Goal: Use online tool/utility: Utilize a website feature to perform a specific function

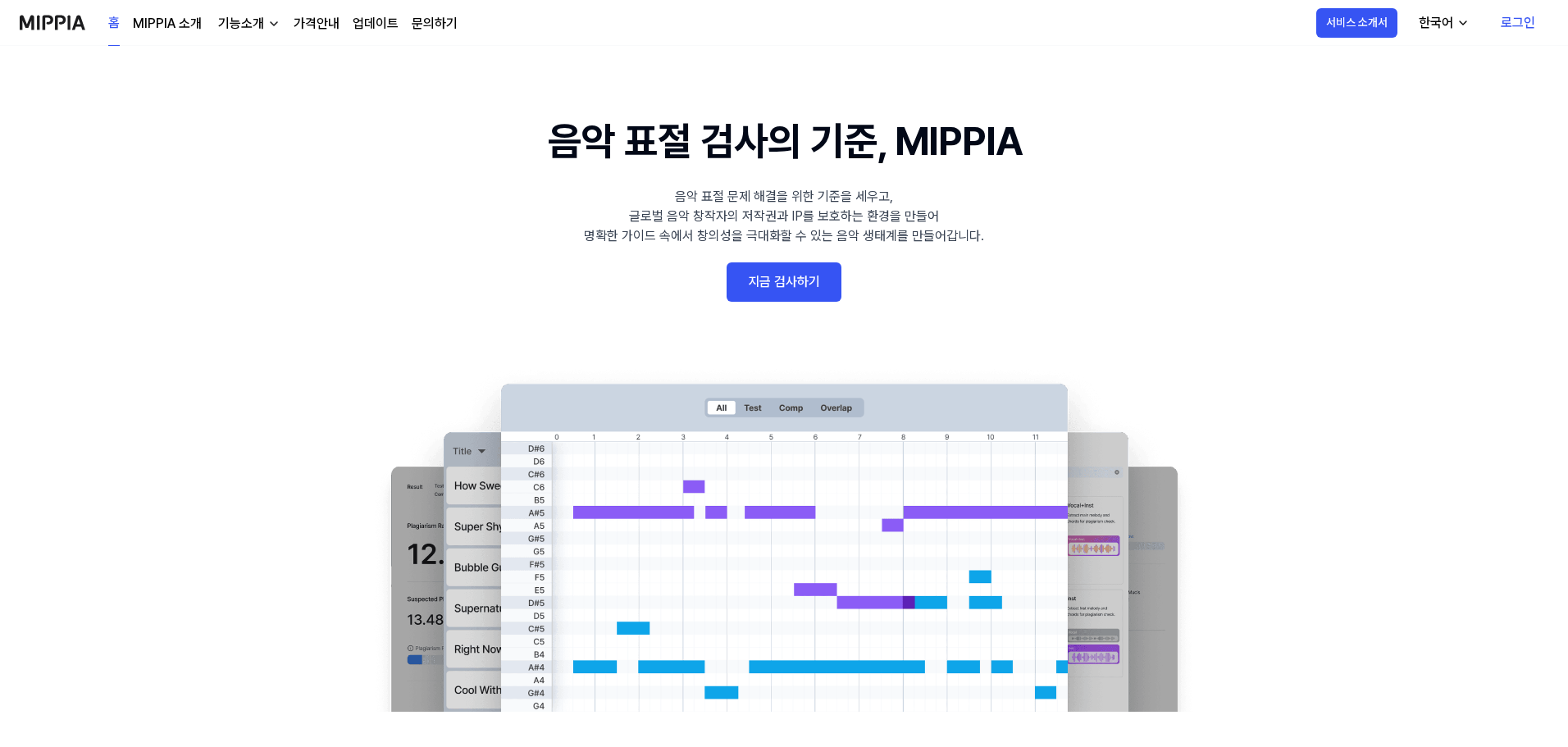
click at [806, 280] on link "지금 검사하기" at bounding box center [783, 282] width 115 height 39
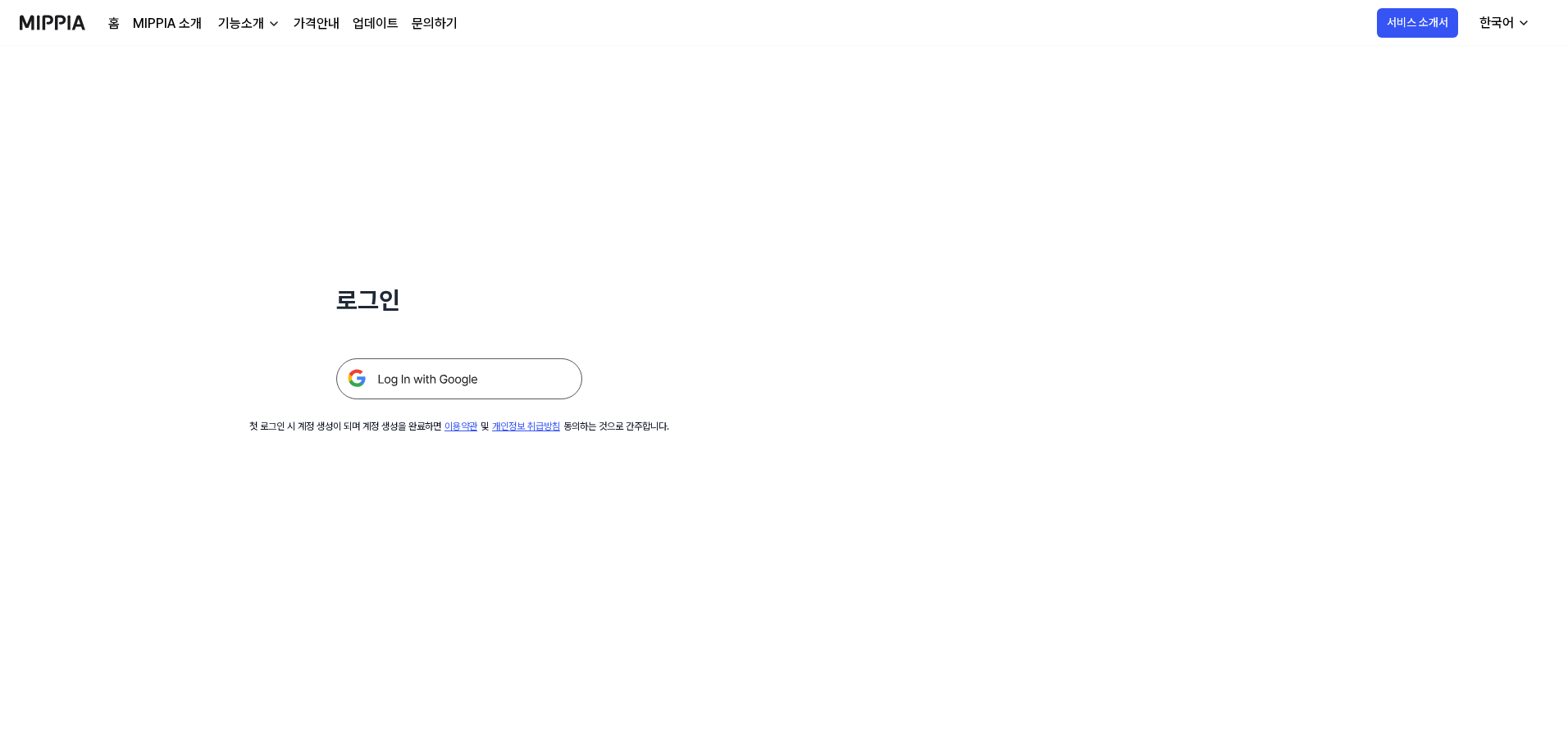
click at [478, 377] on img at bounding box center [459, 379] width 246 height 41
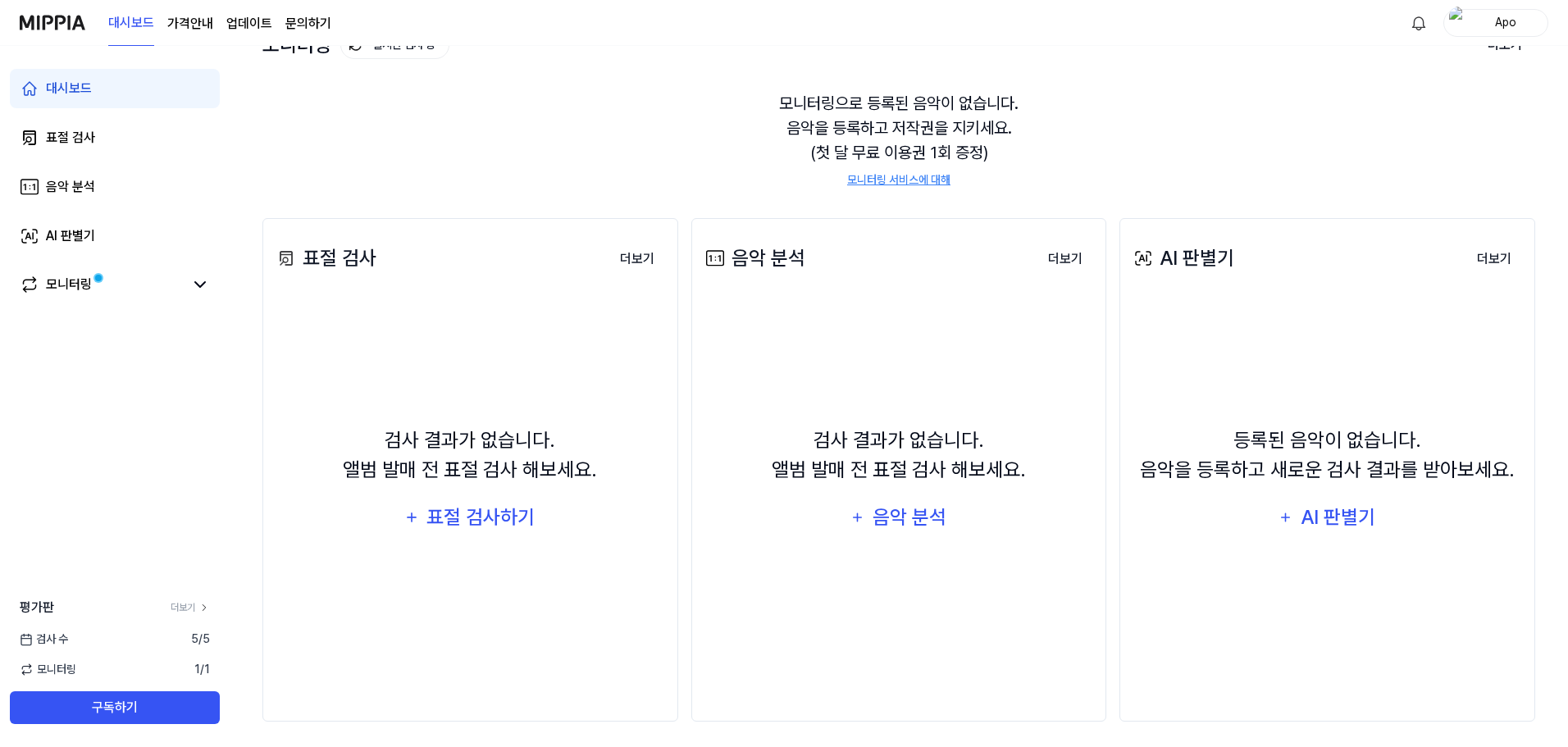
scroll to position [126, 0]
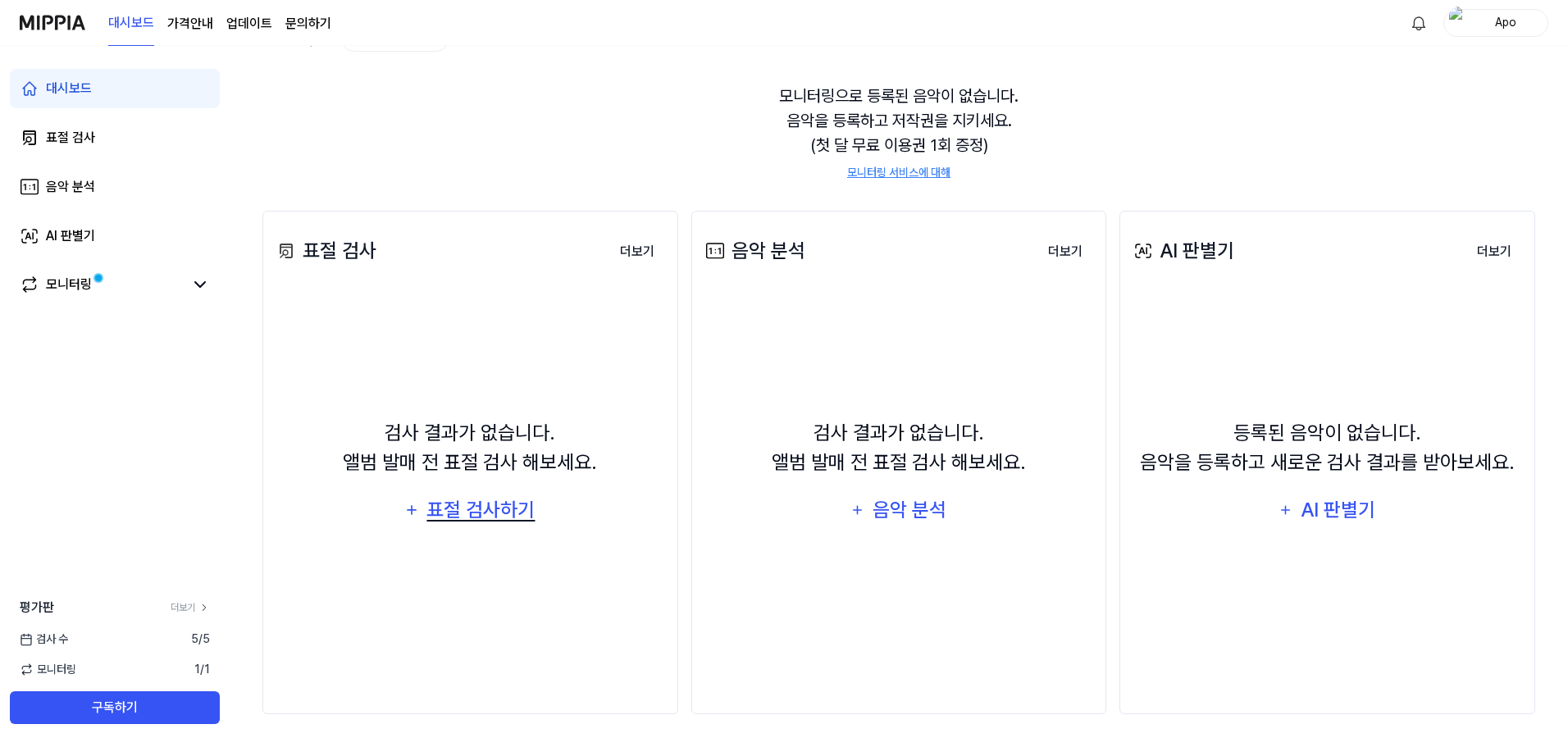
click at [459, 515] on div "표절 검사하기" at bounding box center [481, 509] width 112 height 31
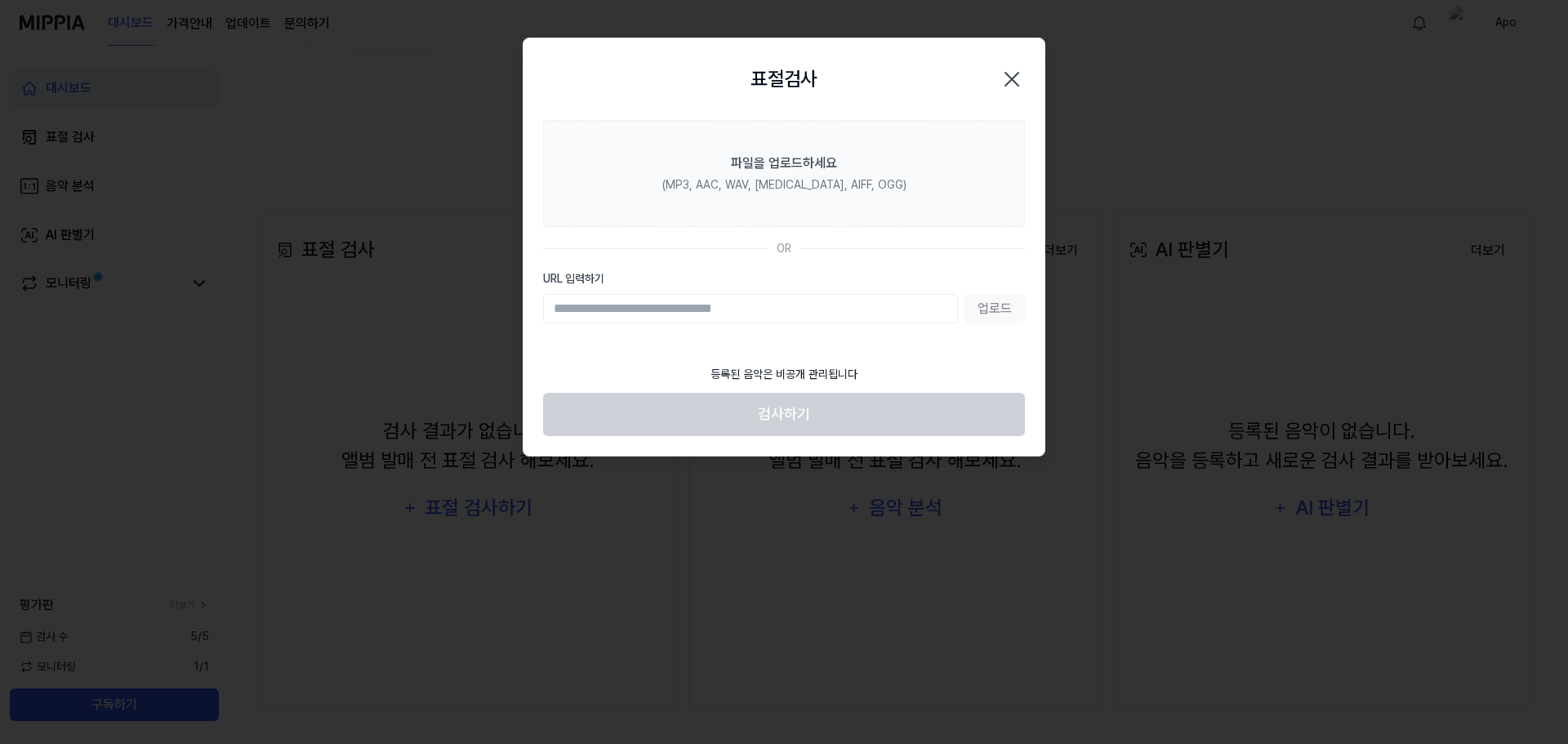
click at [1015, 78] on icon "button" at bounding box center [1011, 79] width 26 height 26
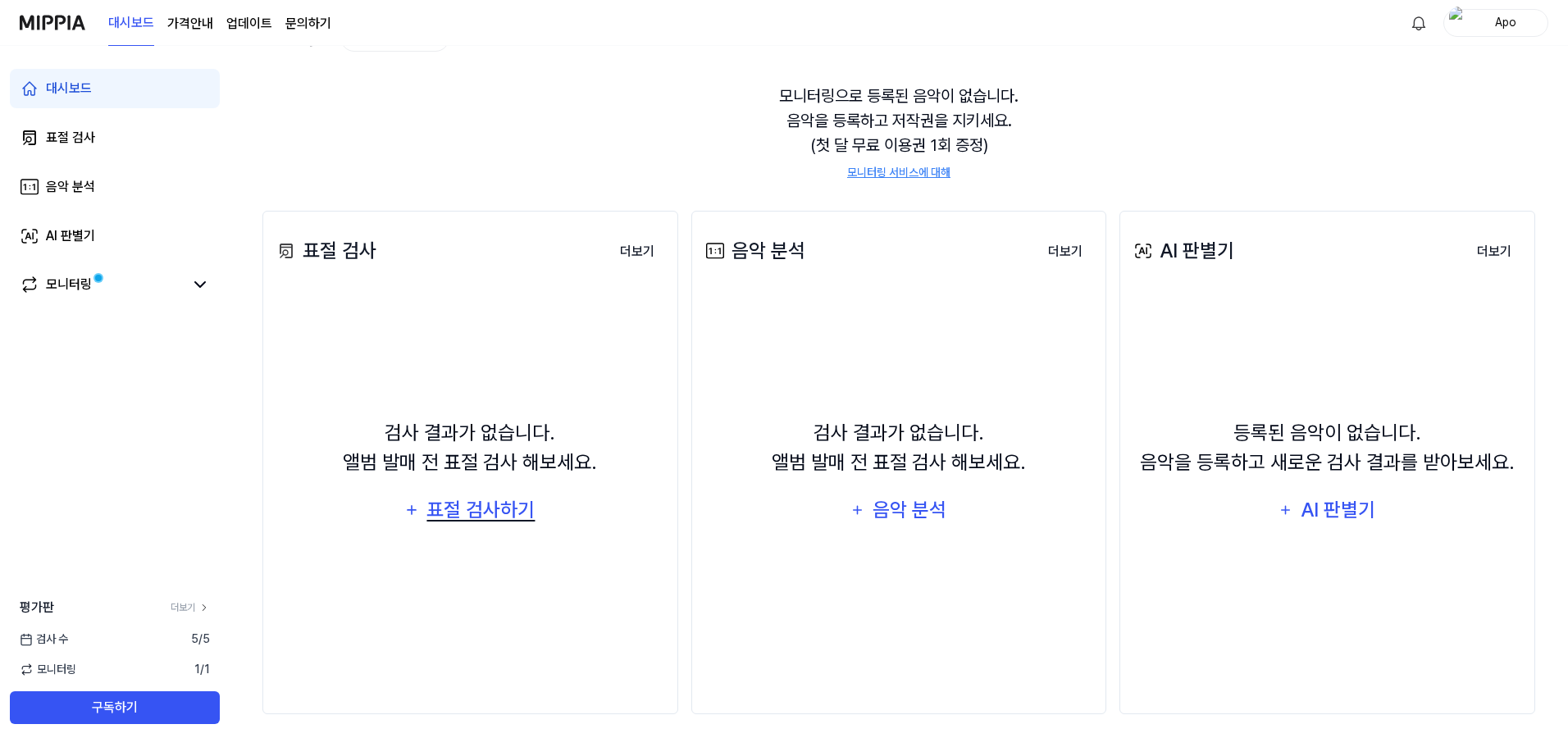
click at [442, 514] on div "표절 검사하기" at bounding box center [481, 509] width 112 height 31
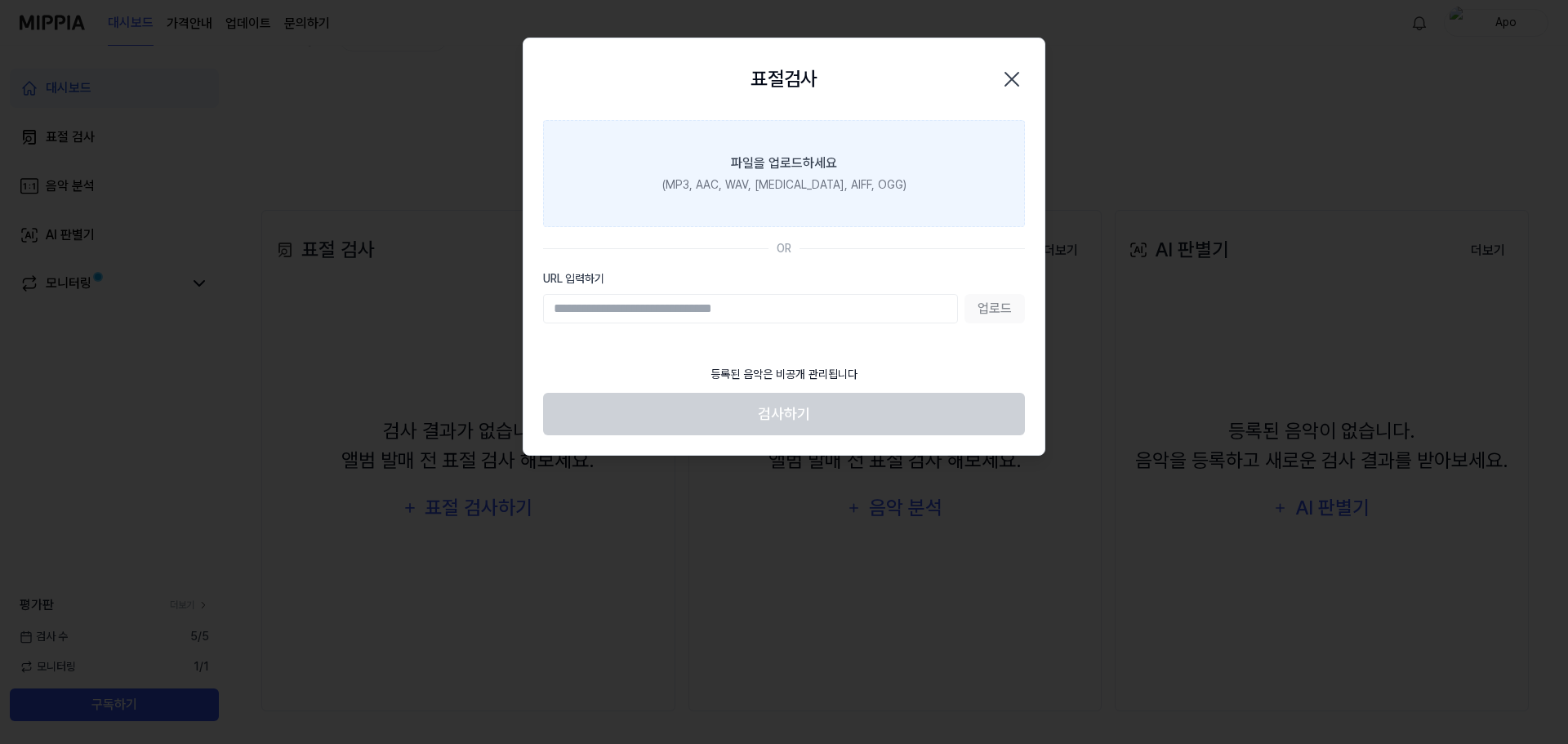
click at [885, 159] on label "파일을 업로드하세요 (MP3, AAC, WAV, FLAC, AIFF, OGG)" at bounding box center [784, 174] width 481 height 107
click at [0, 0] on input "파일을 업로드하세요 (MP3, AAC, WAV, FLAC, AIFF, OGG)" at bounding box center [0, 0] width 0 height 0
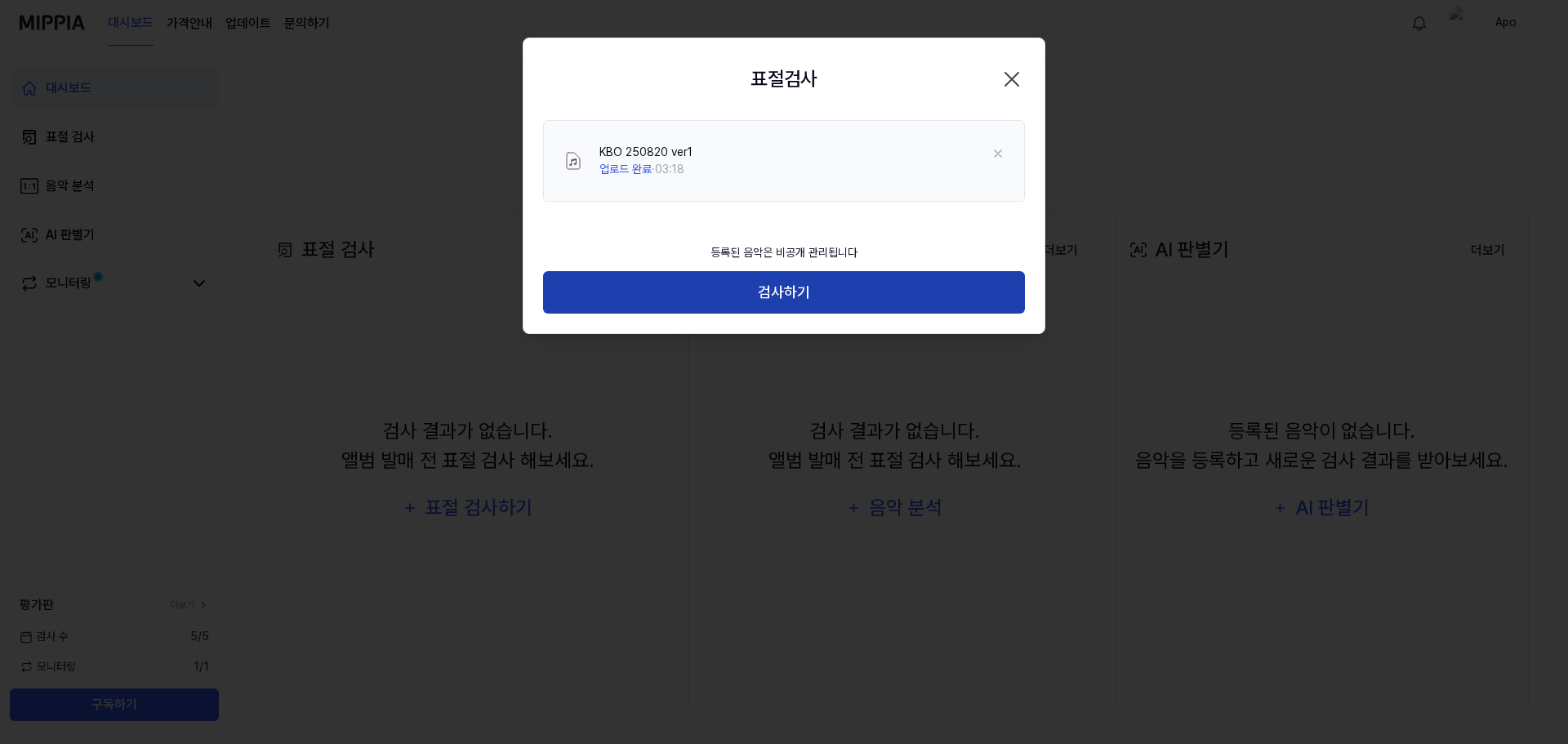
click at [744, 281] on button "검사하기" at bounding box center [784, 293] width 481 height 43
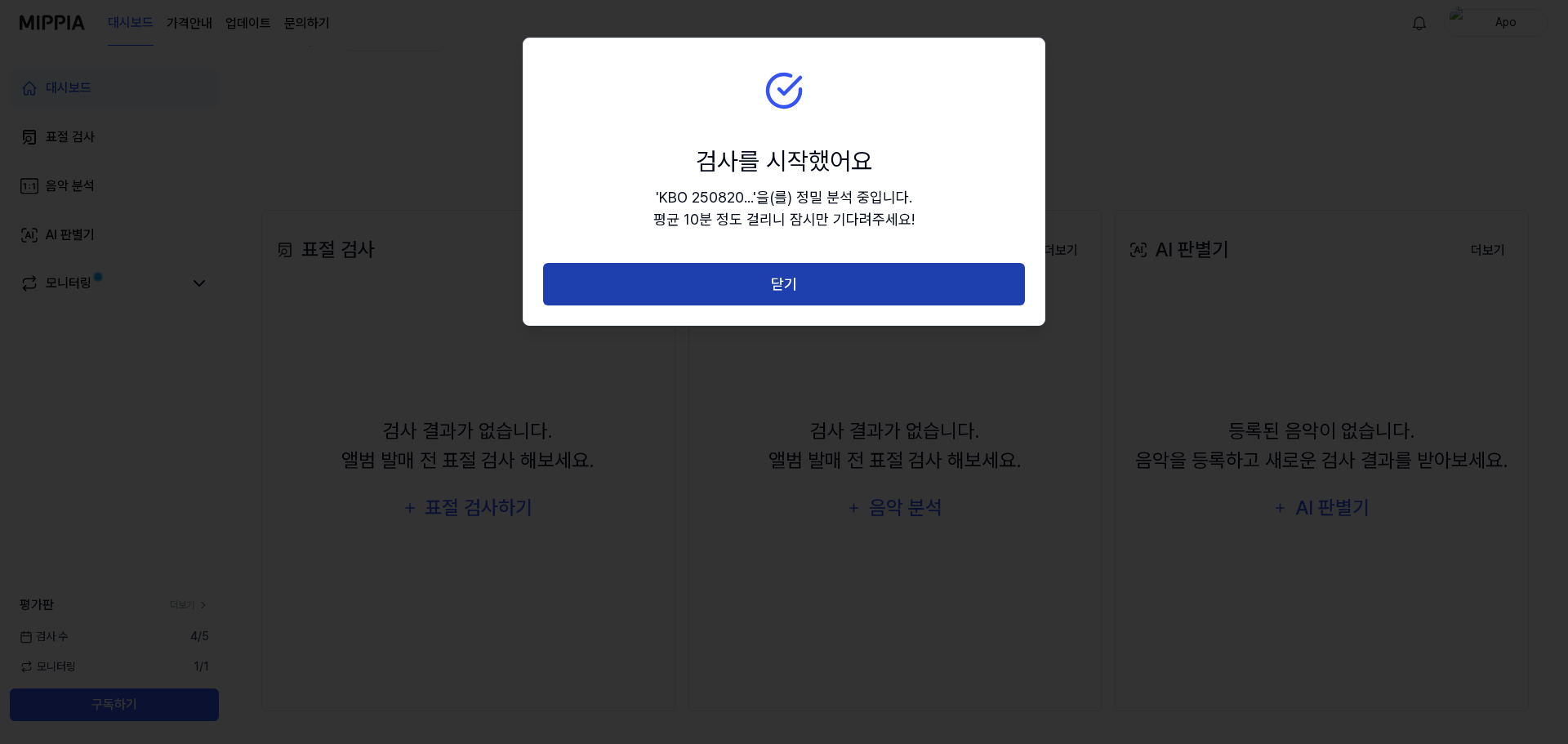
click at [819, 292] on button "닫기" at bounding box center [784, 285] width 481 height 43
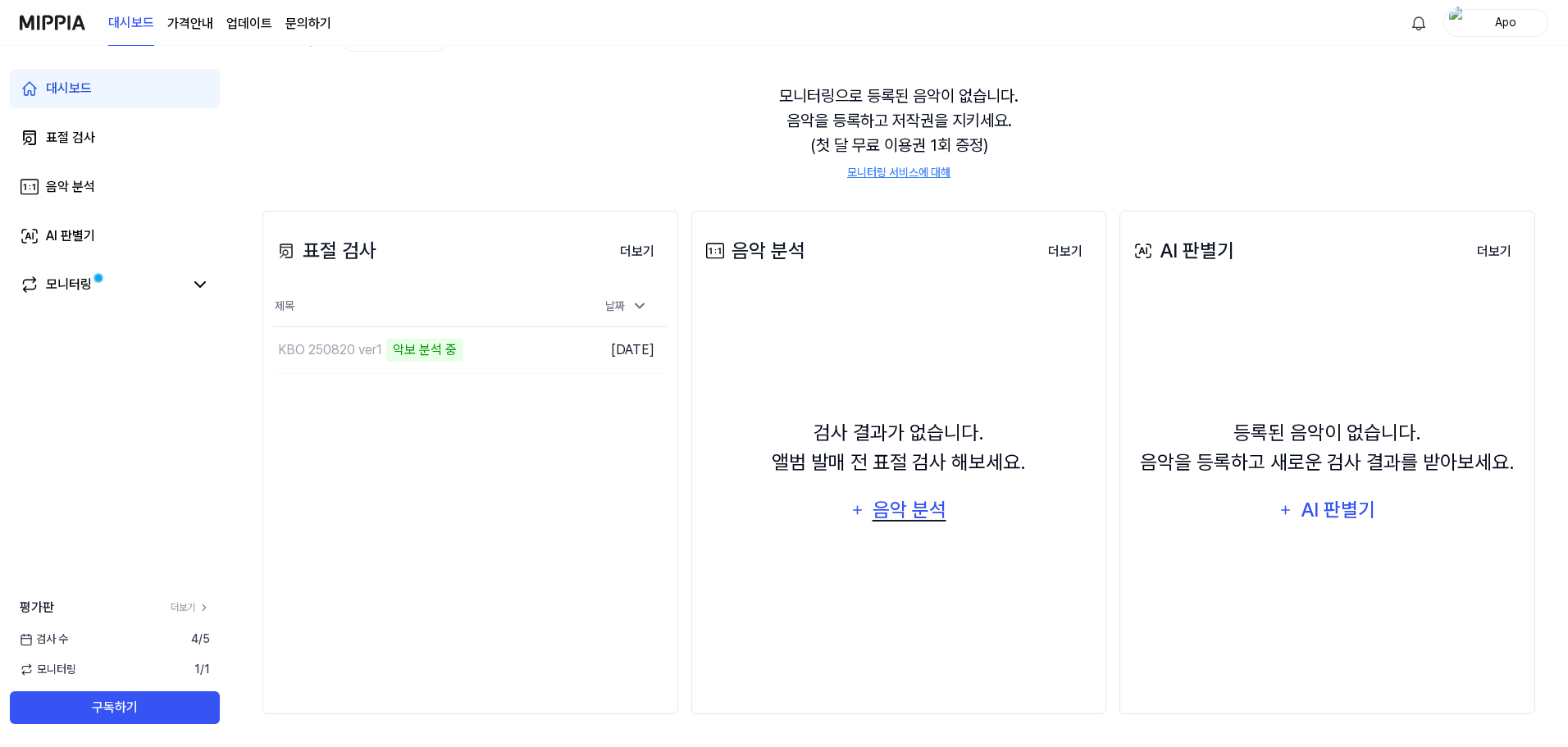
click at [913, 506] on div "음악 분석" at bounding box center [908, 509] width 78 height 31
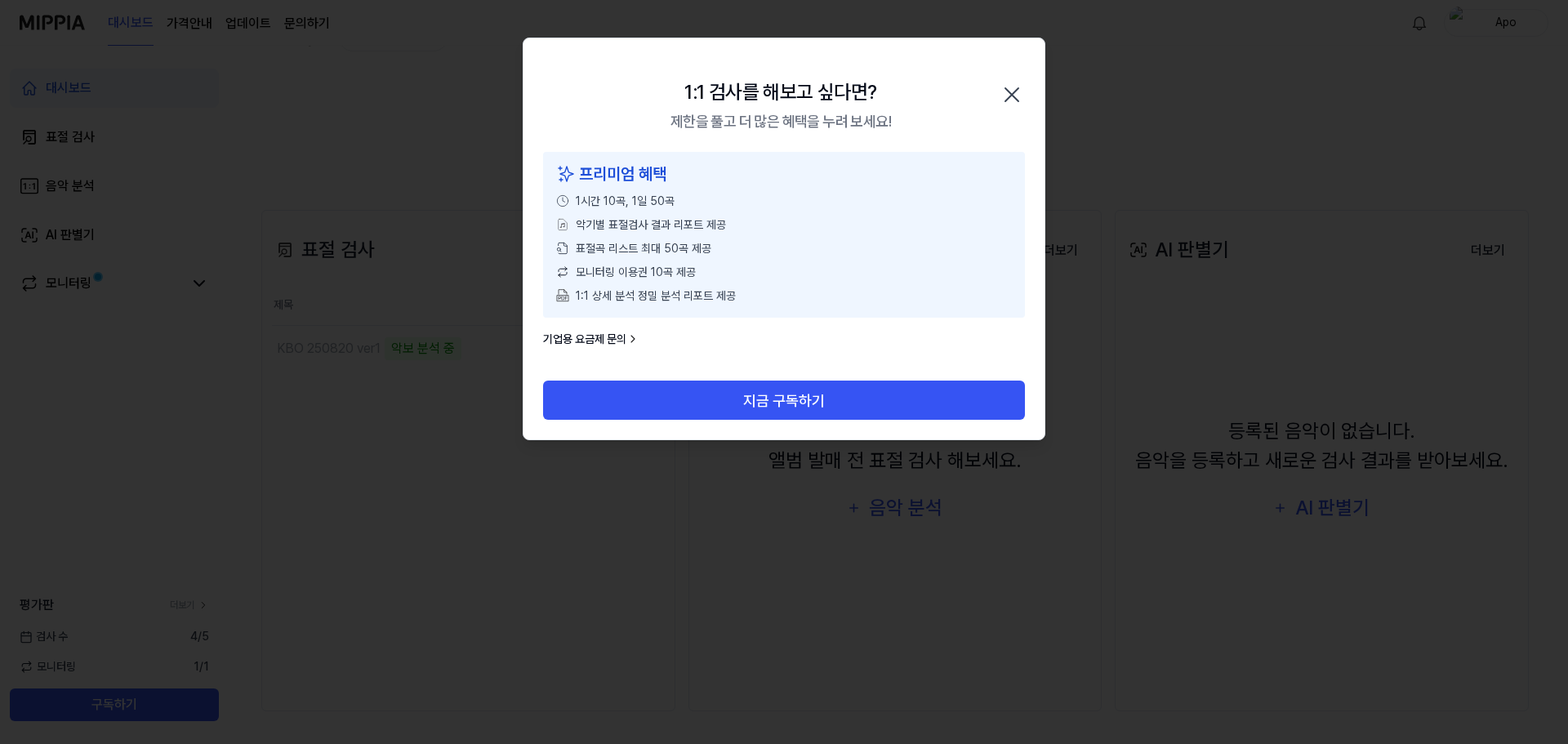
click at [1015, 89] on icon "button" at bounding box center [1011, 94] width 26 height 26
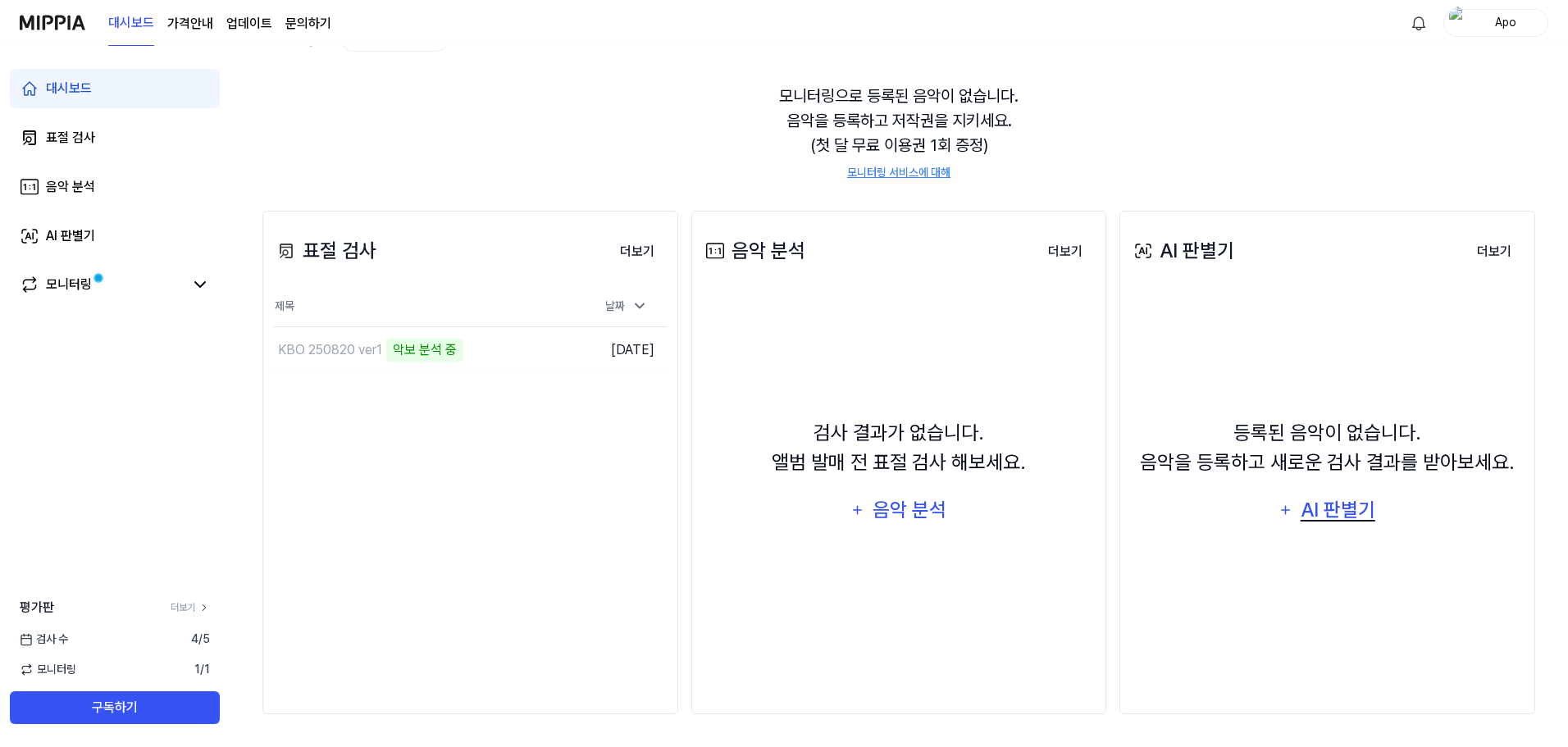
click at [1336, 522] on div "AI 판별기" at bounding box center [1337, 509] width 79 height 31
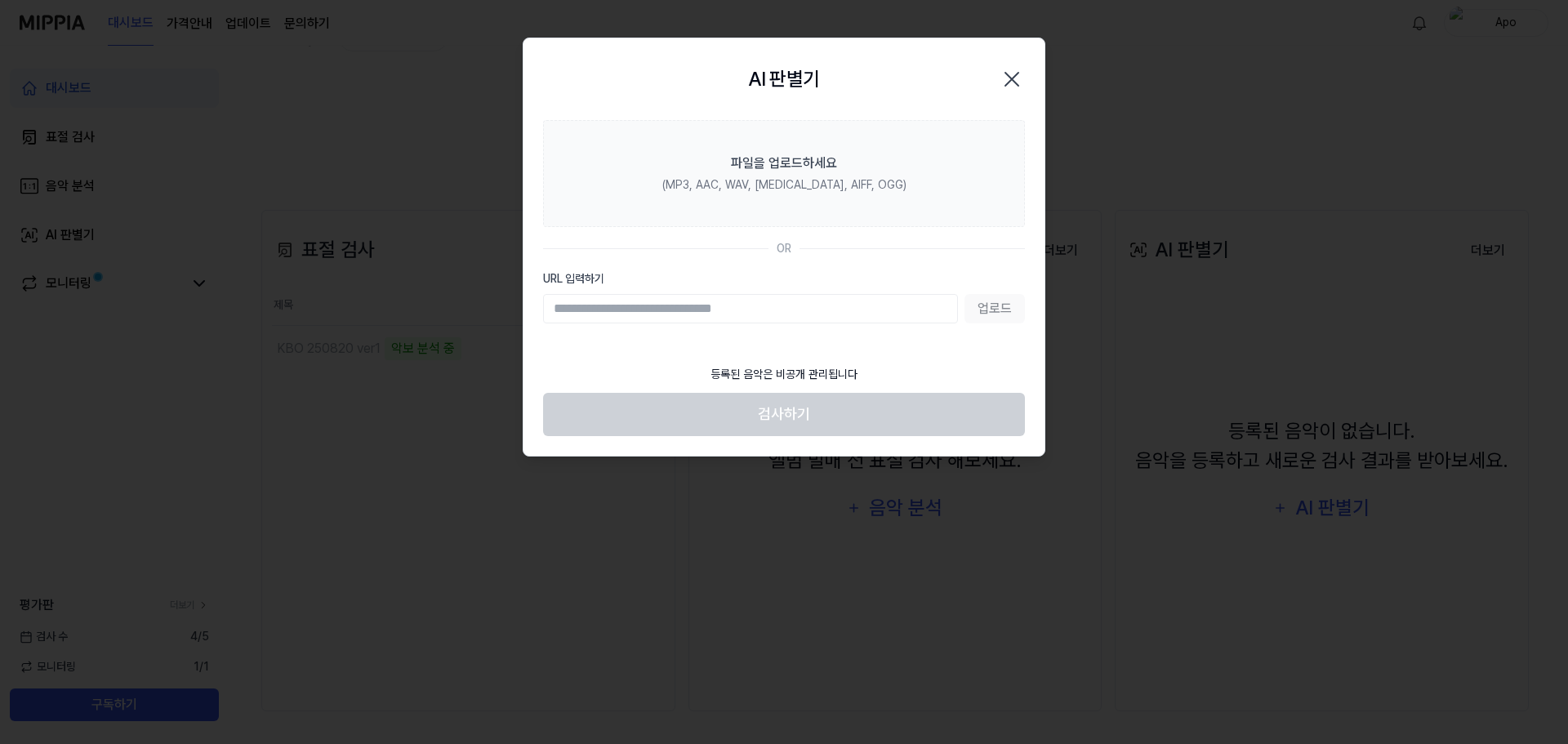
click at [1011, 76] on icon "button" at bounding box center [1011, 79] width 26 height 26
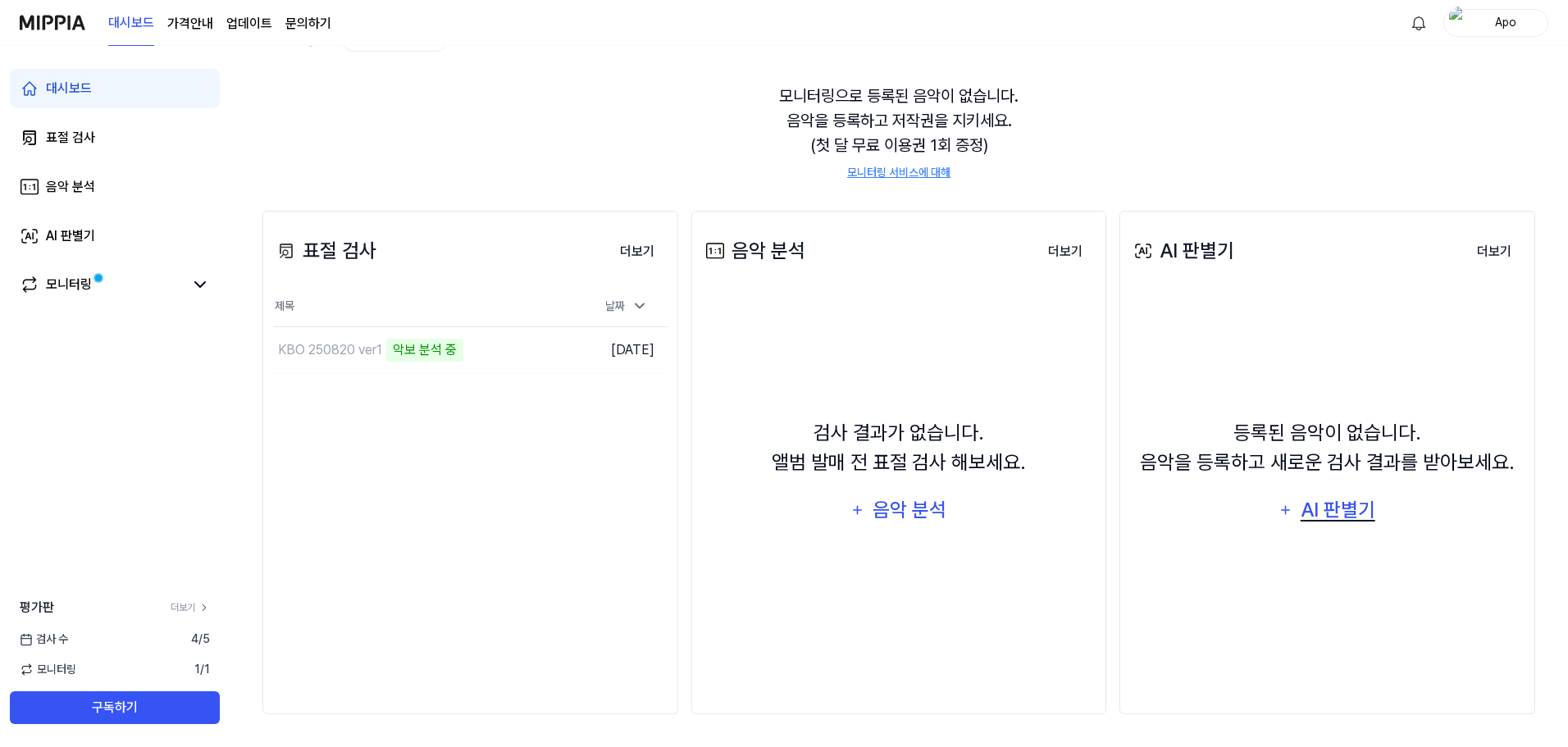
click at [1309, 514] on div "AI 판별기" at bounding box center [1337, 509] width 79 height 31
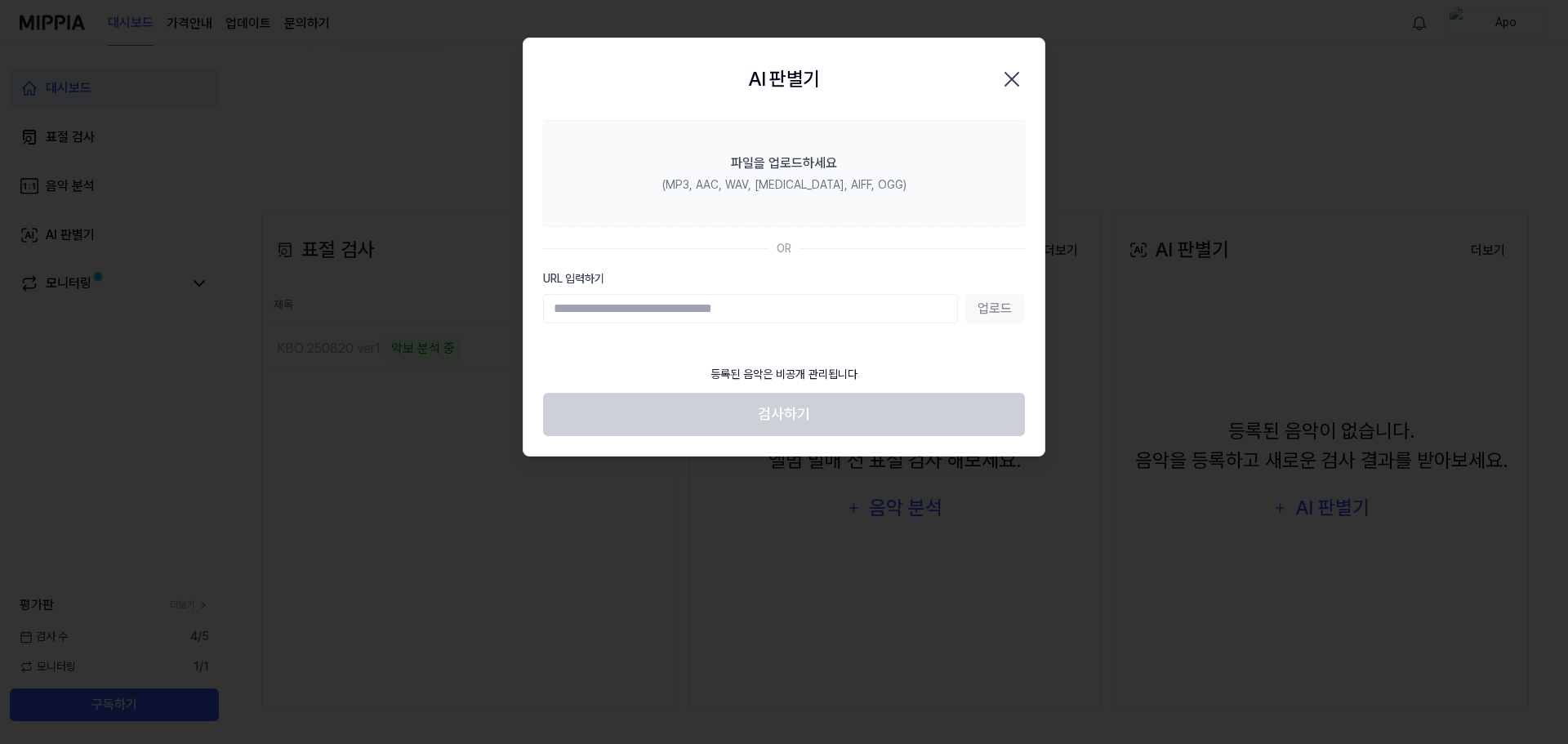
click at [1012, 82] on icon "button" at bounding box center [1011, 79] width 26 height 26
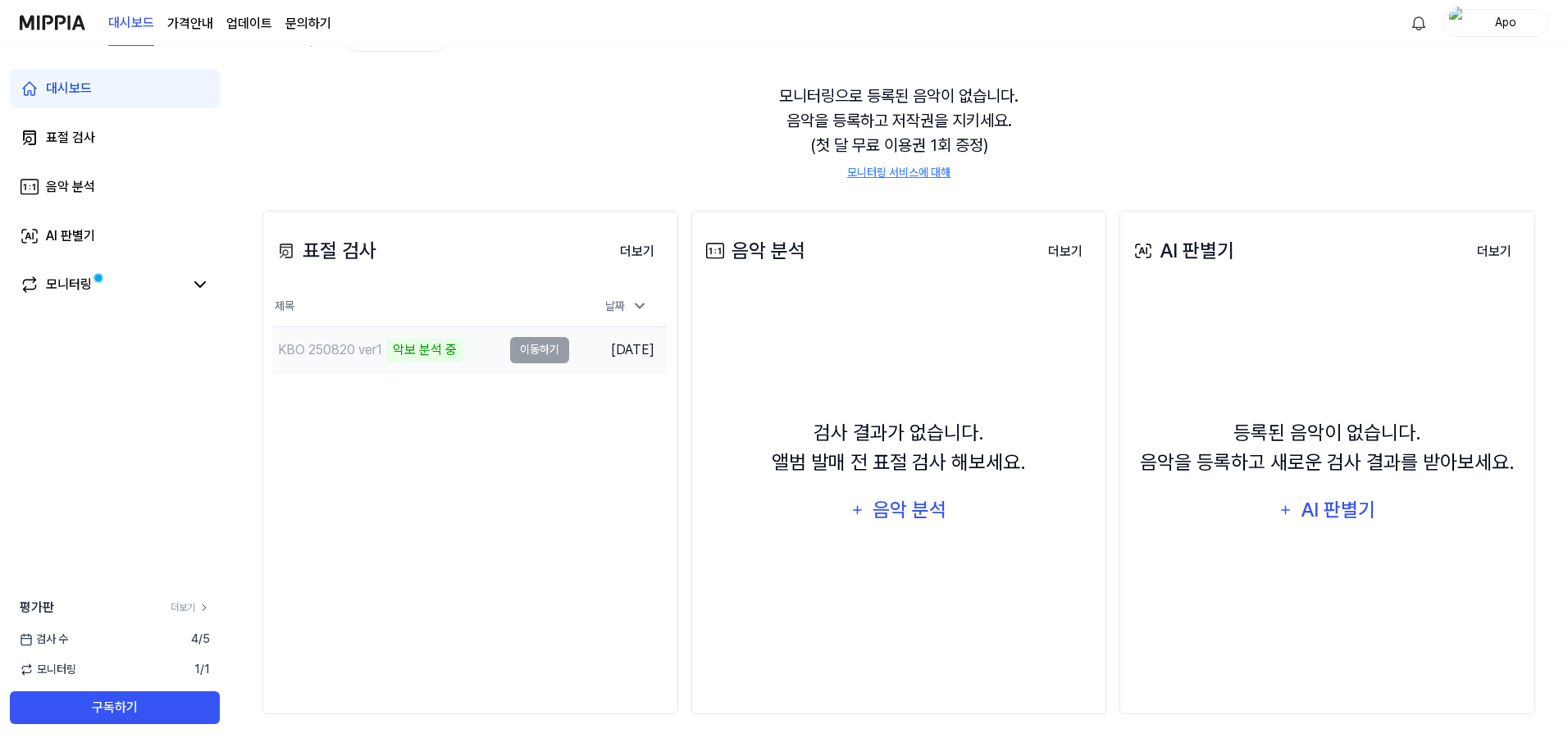
click at [416, 355] on div "악보 분석 중" at bounding box center [425, 349] width 77 height 23
click at [553, 357] on td "KBO 250820 ver1 악보 분석 중 이동하기" at bounding box center [421, 350] width 296 height 46
click at [551, 353] on td "KBO 250820 ver1 악보 분석 중 이동하기" at bounding box center [421, 350] width 296 height 46
